Goal: Check status: Check status

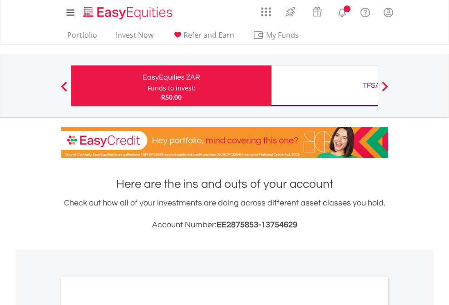
click at [148, 86] on div "Funds to invest:" at bounding box center [172, 88] width 48 height 9
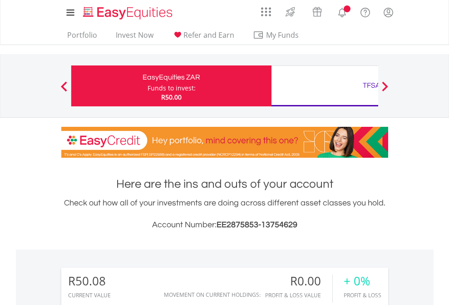
scroll to position [87, 143]
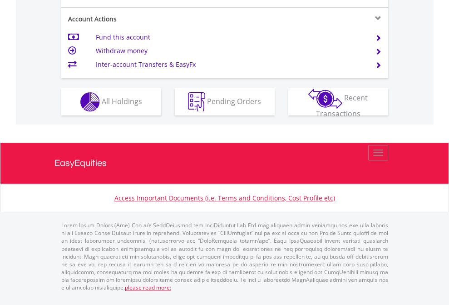
scroll to position [852, 0]
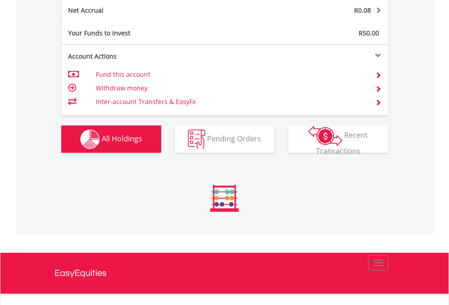
scroll to position [921, 0]
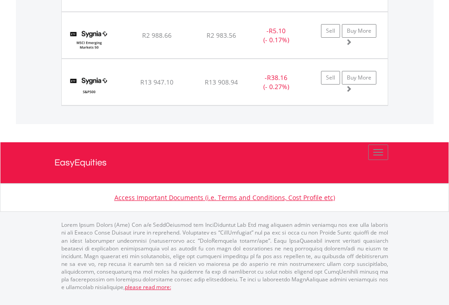
scroll to position [87, 143]
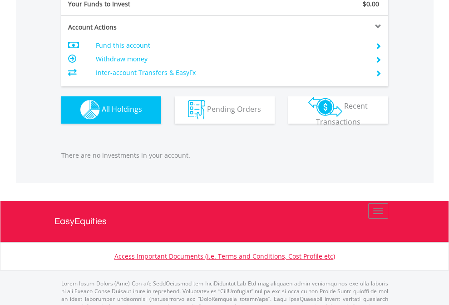
scroll to position [899, 0]
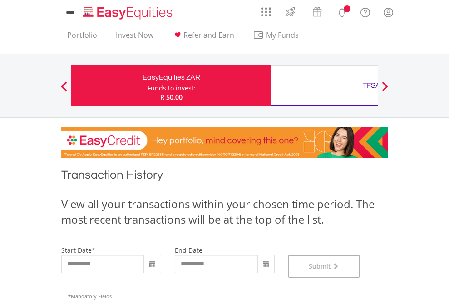
scroll to position [368, 0]
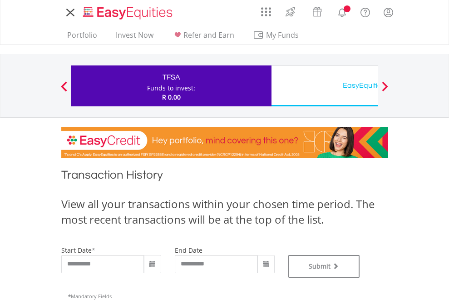
type input "**********"
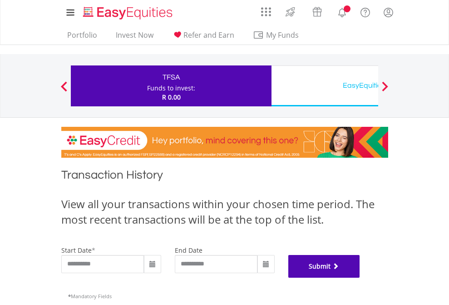
click at [360, 277] on button "Submit" at bounding box center [324, 266] width 72 height 23
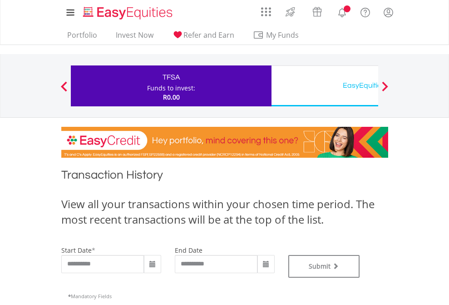
click at [325, 86] on div "EasyEquities USD" at bounding box center [371, 85] width 189 height 13
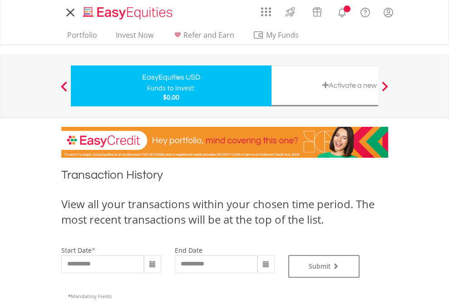
type input "**********"
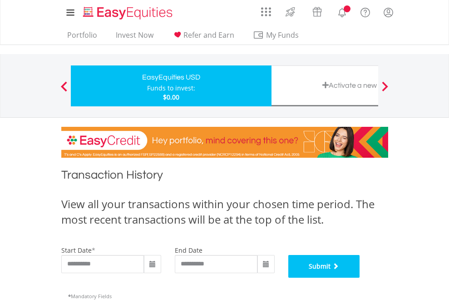
click at [360, 277] on button "Submit" at bounding box center [324, 266] width 72 height 23
